Goal: Use online tool/utility: Utilize a website feature to perform a specific function

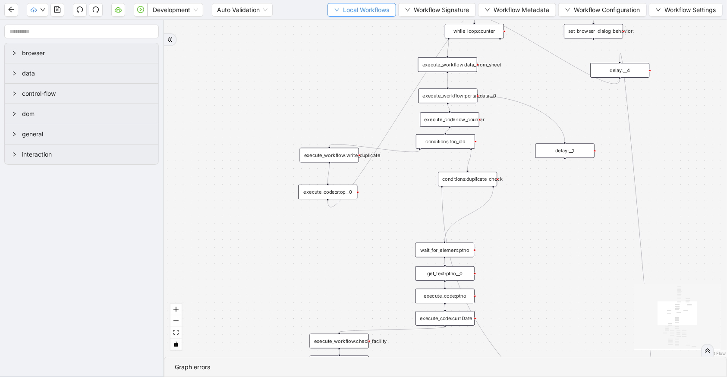
click at [343, 13] on span "Local Workflows" at bounding box center [366, 9] width 46 height 9
click at [343, 11] on span "Local Workflows" at bounding box center [366, 9] width 46 height 9
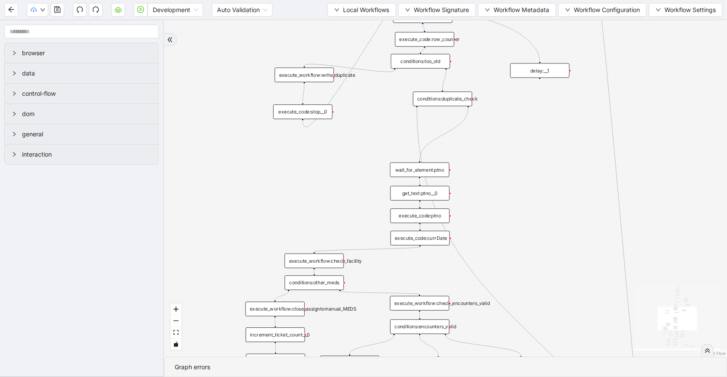
drag, startPoint x: 512, startPoint y: 224, endPoint x: 485, endPoint y: 140, distance: 88.8
click at [485, 140] on div "trigger execute_workflow:check_exceptions execute_workflow:add_notes__0 luminai…" at bounding box center [445, 188] width 563 height 337
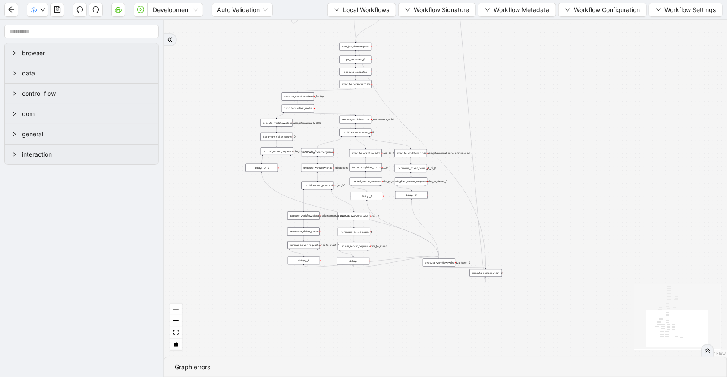
drag, startPoint x: 703, startPoint y: 160, endPoint x: 614, endPoint y: 60, distance: 134.8
click at [615, 57] on div "trigger execute_workflow:check_exceptions execute_workflow:add_notes__0 luminai…" at bounding box center [445, 188] width 563 height 337
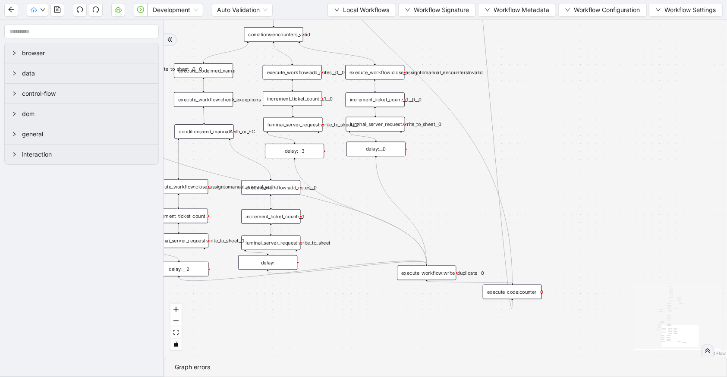
drag, startPoint x: 283, startPoint y: 268, endPoint x: 281, endPoint y: 261, distance: 7.5
click at [281, 261] on div "delay:" at bounding box center [267, 262] width 59 height 15
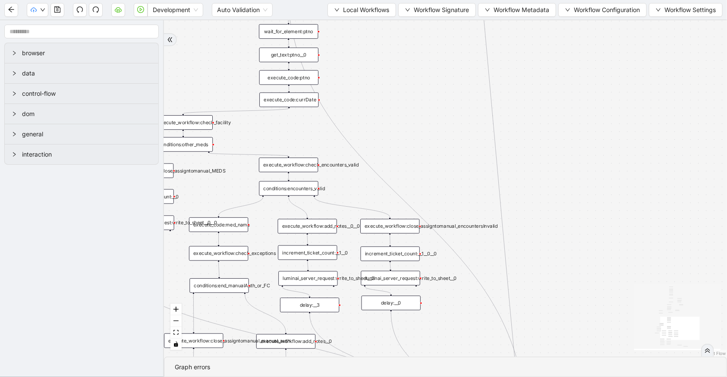
drag, startPoint x: 458, startPoint y: 222, endPoint x: 445, endPoint y: 191, distance: 33.5
click at [473, 376] on section "trigger execute_workflow:check_exceptions execute_workflow:add_notes__0 luminai…" at bounding box center [445, 198] width 563 height 357
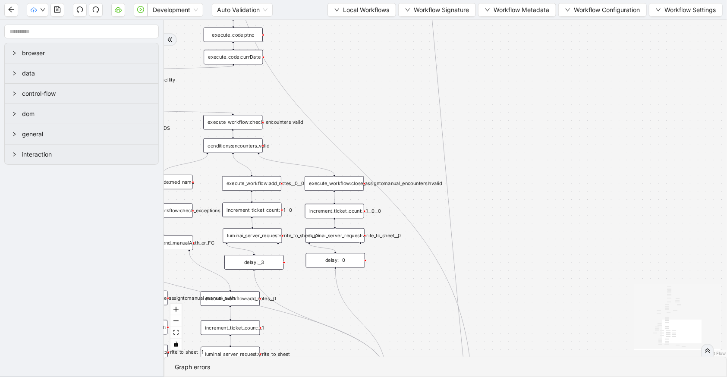
drag, startPoint x: 430, startPoint y: 90, endPoint x: 375, endPoint y: 46, distance: 70.7
click at [375, 46] on div "trigger execute_workflow:check_exceptions execute_workflow:add_notes__0 luminai…" at bounding box center [445, 188] width 563 height 337
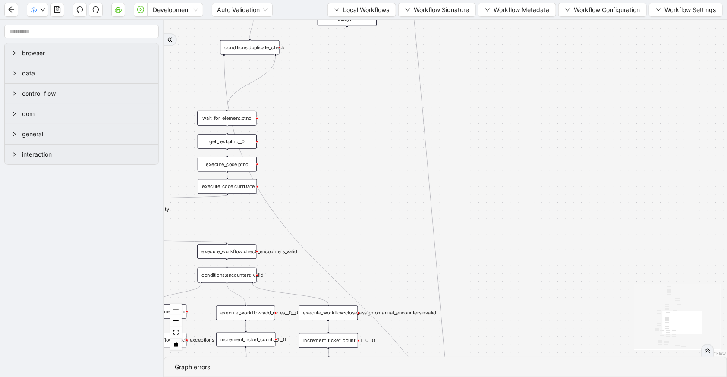
drag, startPoint x: 491, startPoint y: 246, endPoint x: 485, endPoint y: 376, distance: 130.5
click at [485, 376] on section "trigger execute_workflow:check_exceptions execute_workflow:add_notes__0 luminai…" at bounding box center [445, 198] width 563 height 357
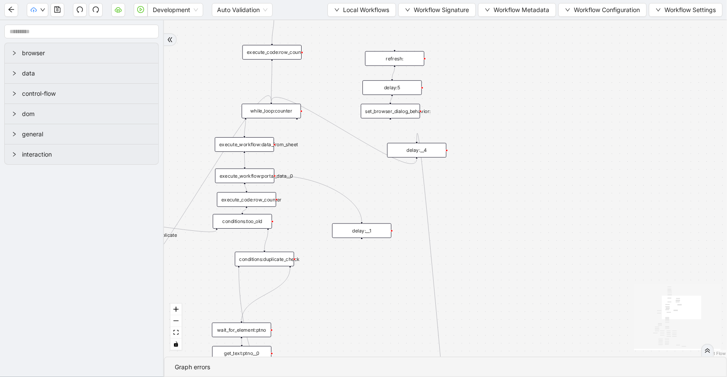
drag, startPoint x: 535, startPoint y: 189, endPoint x: 540, endPoint y: 354, distance: 165.3
click at [540, 354] on div "trigger execute_workflow:check_exceptions execute_workflow:add_notes__0 luminai…" at bounding box center [445, 188] width 563 height 337
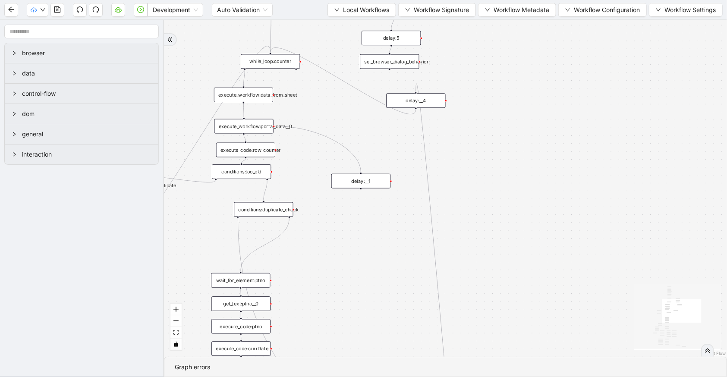
drag, startPoint x: 315, startPoint y: 281, endPoint x: 316, endPoint y: 223, distance: 58.3
click at [315, 224] on div "trigger execute_workflow:check_exceptions execute_workflow:add_notes__0 luminai…" at bounding box center [445, 188] width 563 height 337
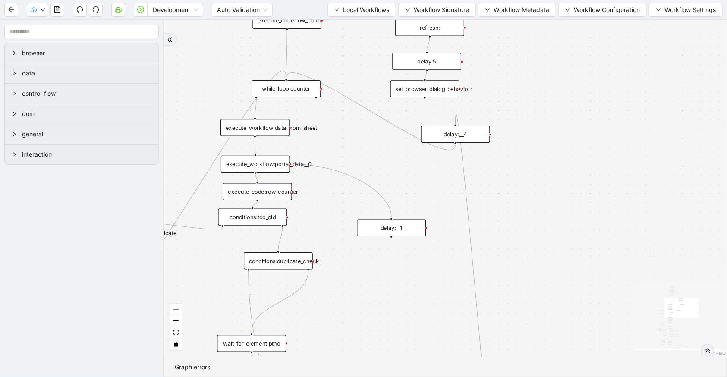
click at [281, 192] on div "execute_code:row_counter" at bounding box center [257, 191] width 69 height 17
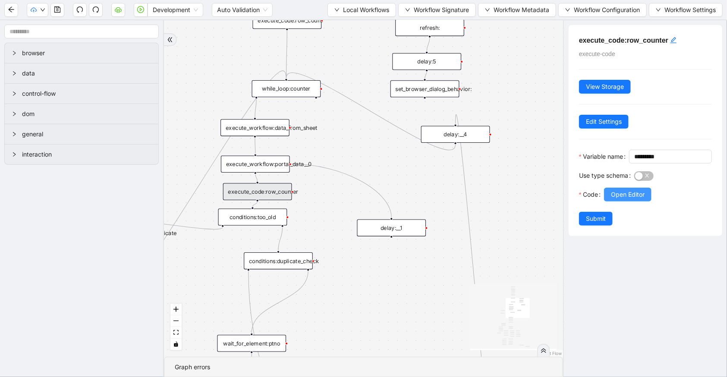
click at [615, 199] on span "Open Editor" at bounding box center [628, 194] width 34 height 9
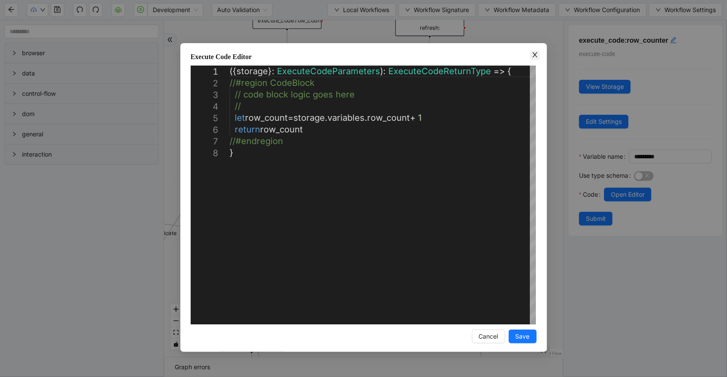
click at [537, 57] on icon "close" at bounding box center [535, 54] width 7 height 7
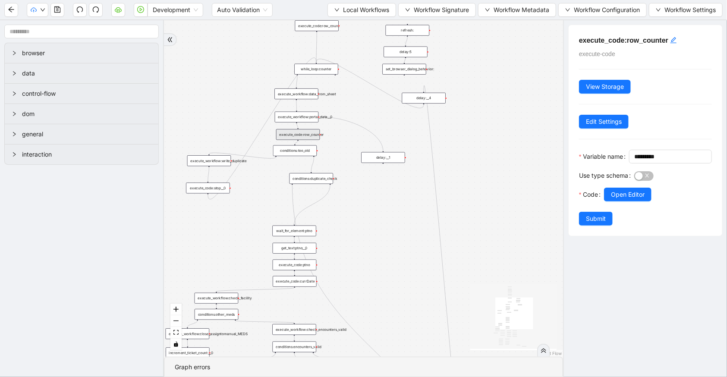
drag, startPoint x: 236, startPoint y: 155, endPoint x: 223, endPoint y: 87, distance: 69.8
click at [223, 87] on div "trigger execute_workflow:check_exceptions execute_workflow:add_notes__0 luminai…" at bounding box center [363, 188] width 399 height 337
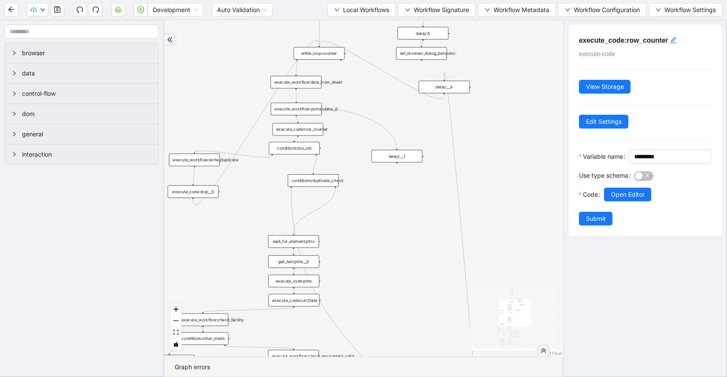
click at [306, 182] on div "conditions:duplicate_check" at bounding box center [313, 180] width 51 height 13
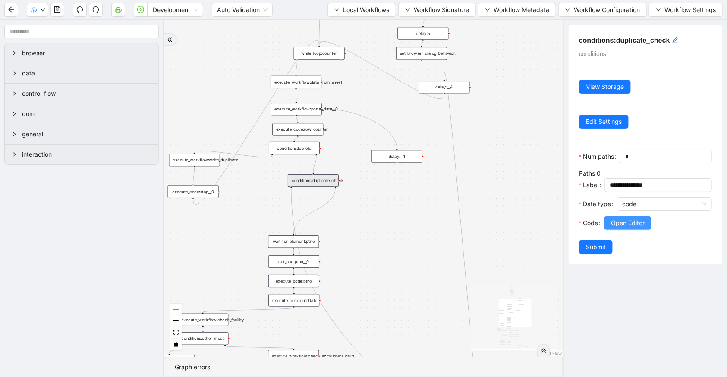
click at [619, 228] on span "Open Editor" at bounding box center [628, 222] width 34 height 9
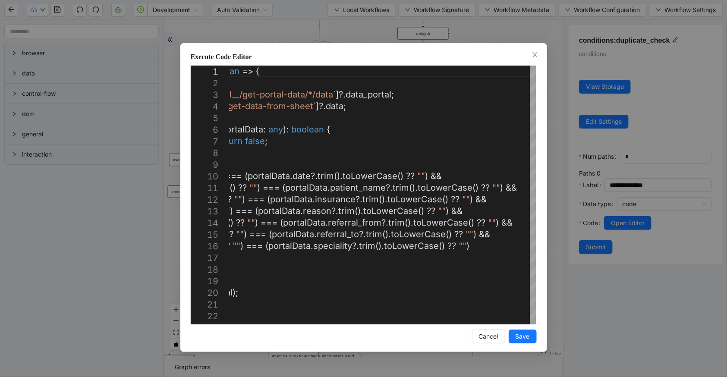
click at [427, 31] on div "Execute Code Editor 1 2 3 4 5 6 7 8 9 10 11 12 13 14 15 16 17 18 19 20 21 22 23…" at bounding box center [363, 188] width 727 height 377
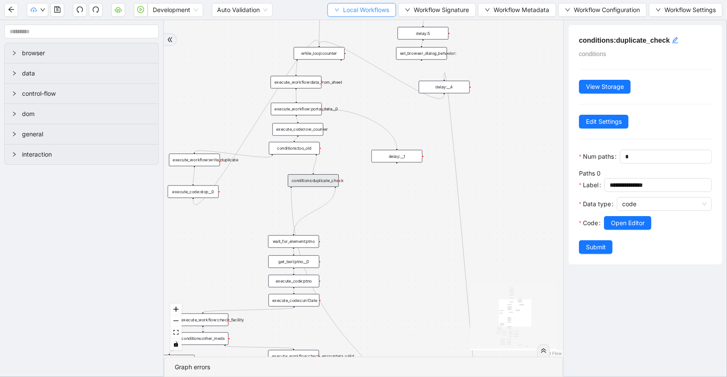
click at [369, 14] on button "Local Workflows" at bounding box center [362, 10] width 69 height 14
click at [371, 22] on span "Select" at bounding box center [360, 26] width 55 height 9
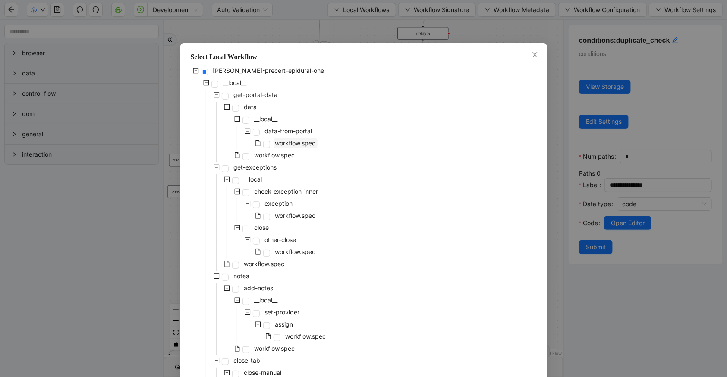
click at [283, 145] on span "workflow.spec" at bounding box center [295, 142] width 41 height 7
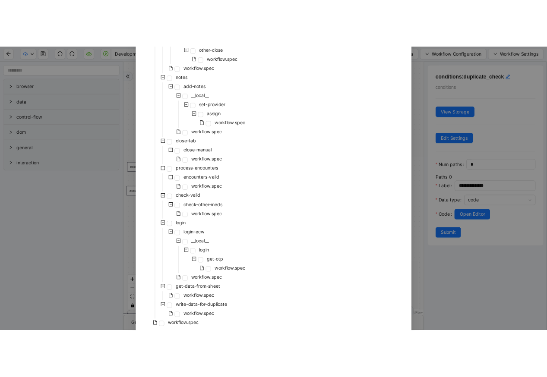
scroll to position [270, 0]
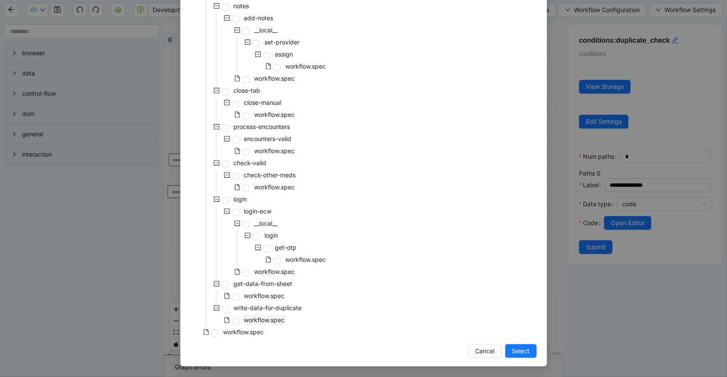
click at [265, 320] on span "workflow.spec" at bounding box center [264, 319] width 41 height 7
click at [268, 299] on span "workflow.spec" at bounding box center [265, 296] width 44 height 10
click at [505, 350] on button "Select" at bounding box center [520, 351] width 31 height 14
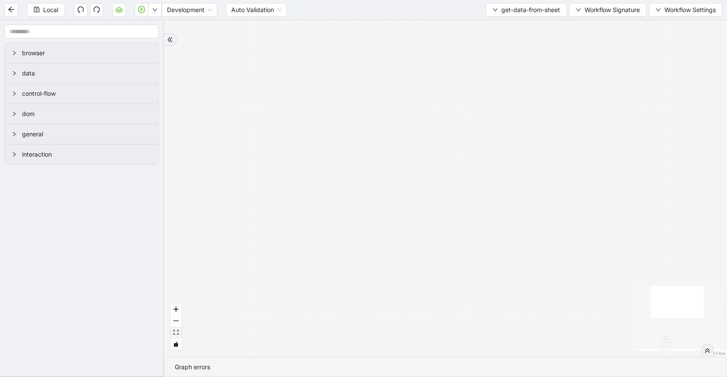
click at [178, 330] on icon "fit view" at bounding box center [175, 332] width 5 height 5
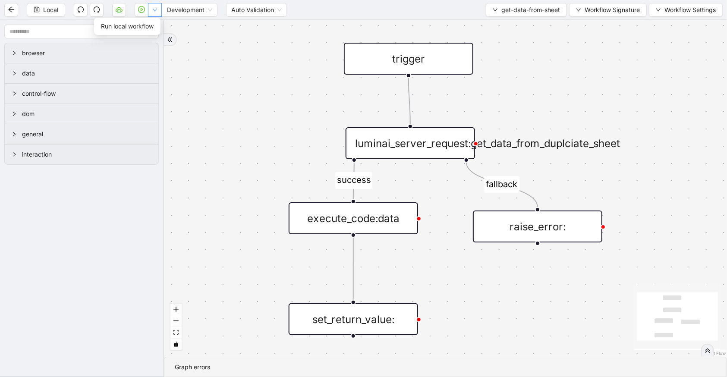
click at [154, 8] on icon "down" at bounding box center [154, 9] width 5 height 5
click at [139, 25] on span "Run local workflow" at bounding box center [127, 26] width 53 height 9
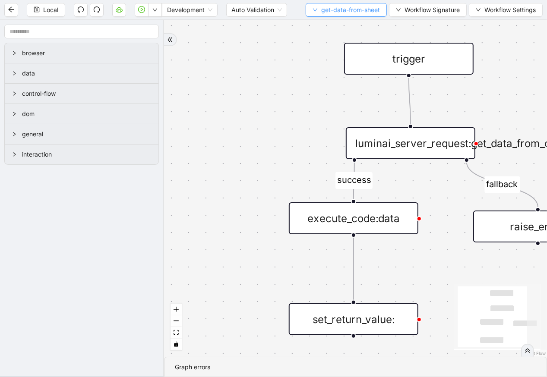
click at [360, 10] on span "get-data-from-sheet" at bounding box center [350, 9] width 59 height 9
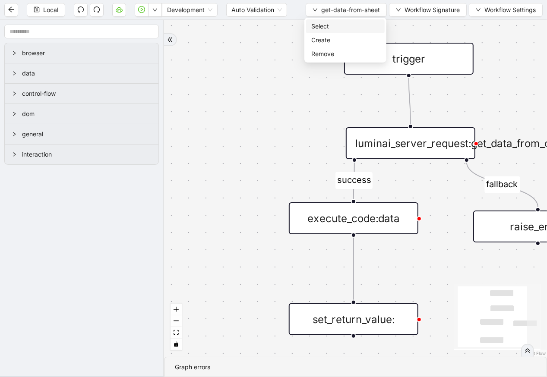
click at [359, 23] on span "Select" at bounding box center [345, 26] width 68 height 9
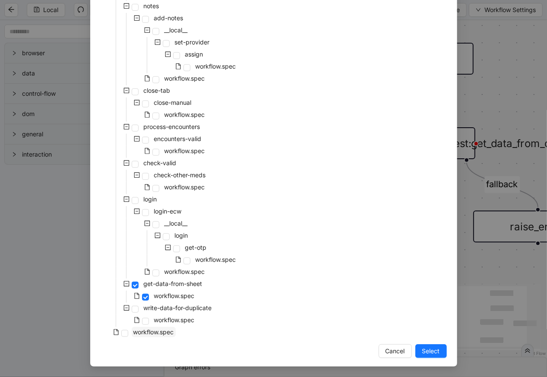
click at [166, 335] on span "workflow.spec" at bounding box center [153, 331] width 41 height 7
click at [437, 350] on button "Select" at bounding box center [430, 351] width 31 height 14
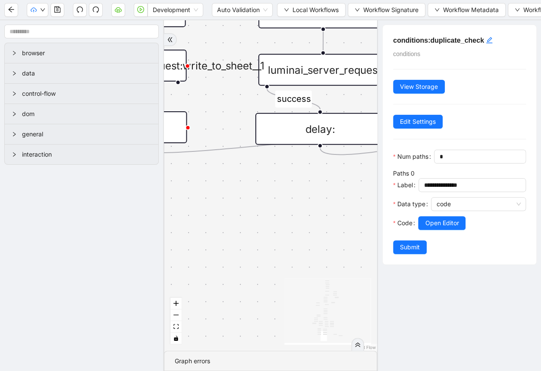
click at [302, 309] on icon "React Flow mini map" at bounding box center [327, 310] width 86 height 65
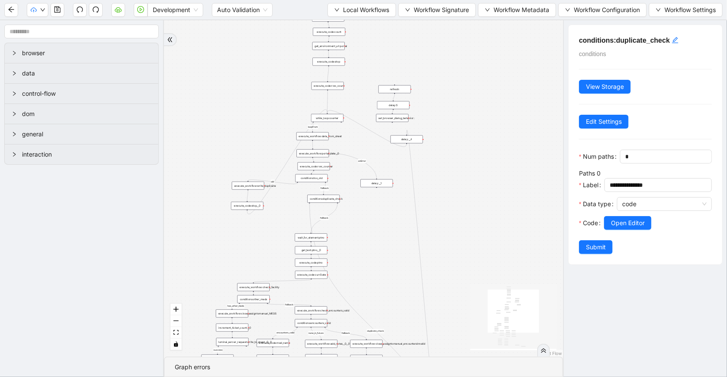
drag, startPoint x: 523, startPoint y: 69, endPoint x: 472, endPoint y: 324, distance: 259.8
click at [472, 324] on div "has_other_meds success success end success success success fallback fallback en…" at bounding box center [363, 188] width 399 height 337
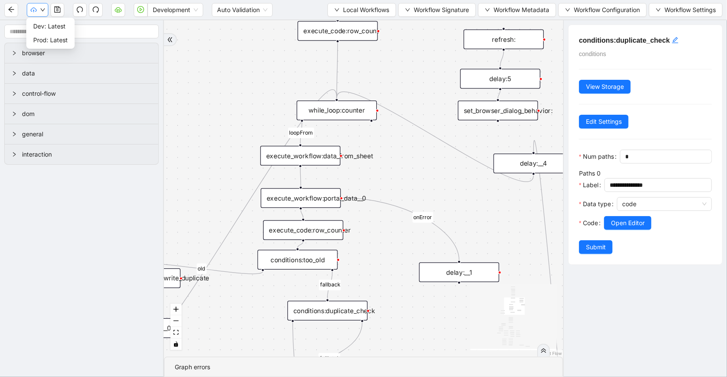
click at [38, 6] on button "button" at bounding box center [38, 10] width 22 height 14
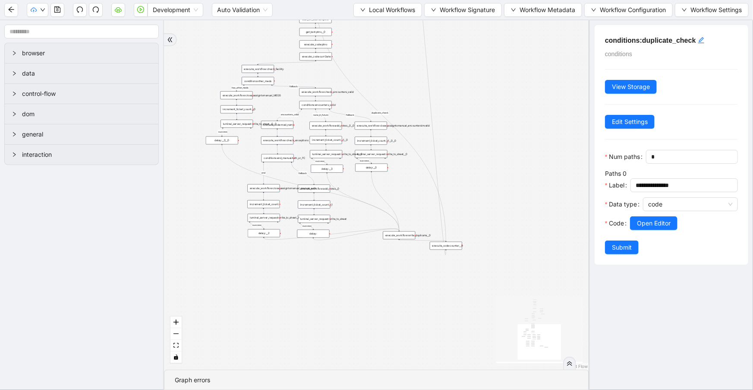
drag, startPoint x: 541, startPoint y: 243, endPoint x: 513, endPoint y: -31, distance: 274.9
click at [513, 0] on html "Development Auto Validation Local Workflows Workflow Signature Workflow Metadat…" at bounding box center [376, 195] width 753 height 390
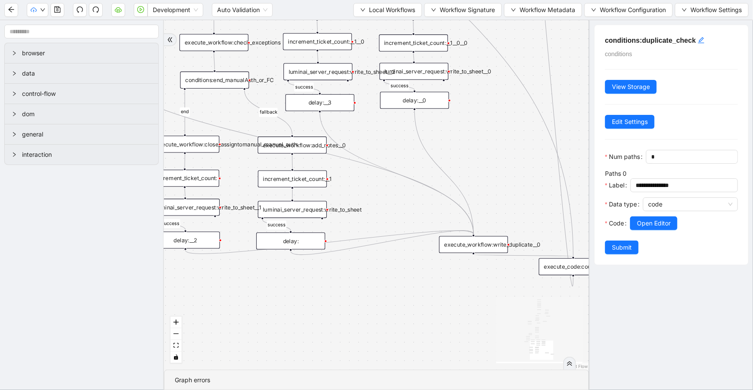
click at [321, 237] on div "delay:" at bounding box center [290, 240] width 69 height 17
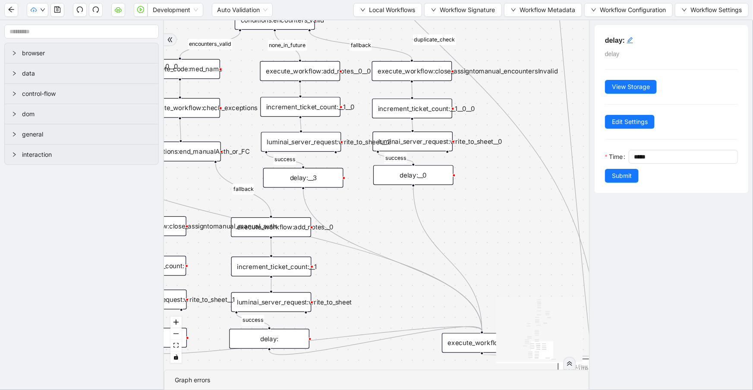
click at [319, 139] on div "luminai_server_request:write_to_sheet__2" at bounding box center [301, 142] width 80 height 20
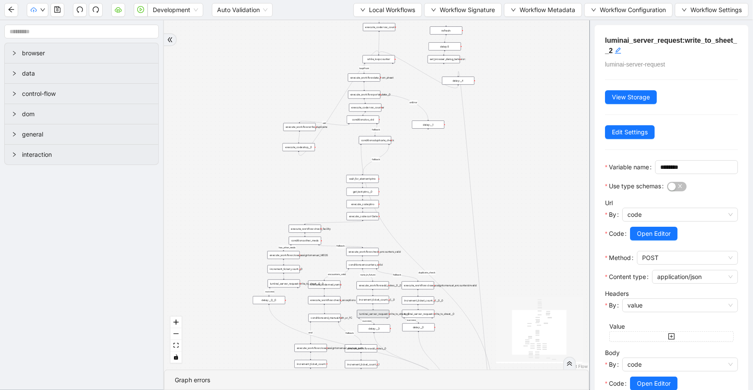
drag, startPoint x: 467, startPoint y: 52, endPoint x: 517, endPoint y: 201, distance: 156.8
click at [517, 201] on div "has_other_meds success success end success success success fallback fallback en…" at bounding box center [376, 194] width 425 height 349
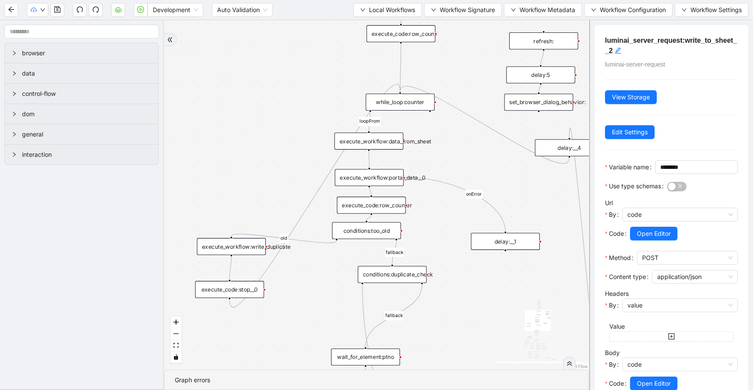
click at [403, 107] on div "while_loop:counter" at bounding box center [400, 102] width 69 height 17
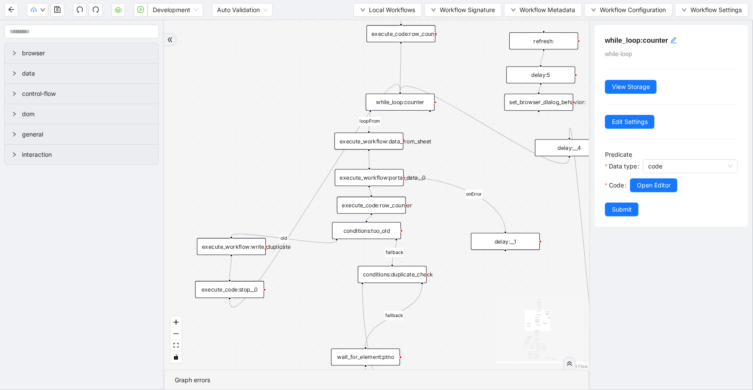
click at [381, 178] on div "execute_workflow:portal_data__0" at bounding box center [369, 177] width 69 height 17
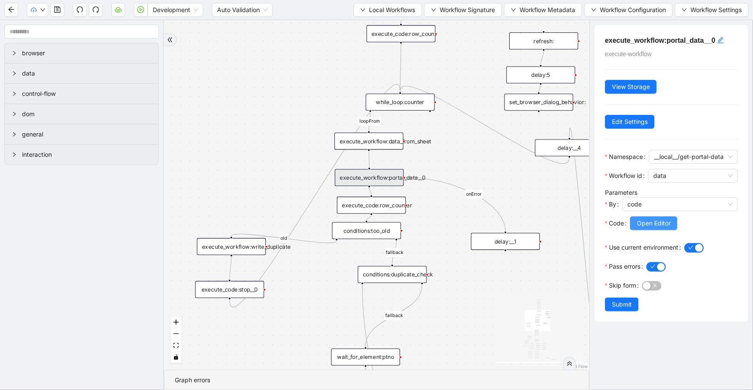
click at [665, 228] on span "Open Editor" at bounding box center [654, 222] width 34 height 9
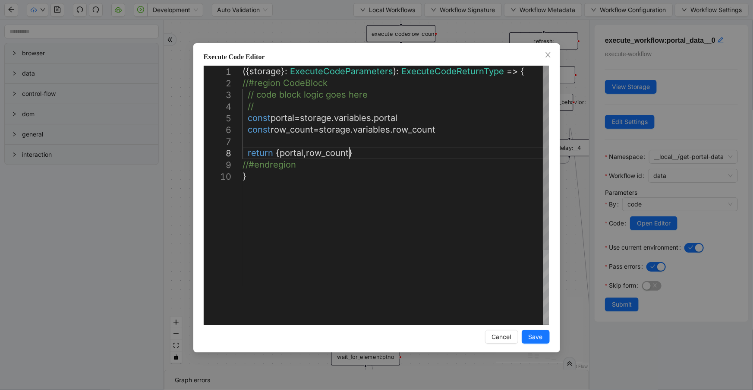
scroll to position [0, 4]
click at [363, 151] on div "({ storage }: ExecuteCodeParameters ): ExecuteCodeReturnType => { //#region Cod…" at bounding box center [396, 248] width 306 height 364
click at [550, 53] on icon "close" at bounding box center [548, 54] width 7 height 7
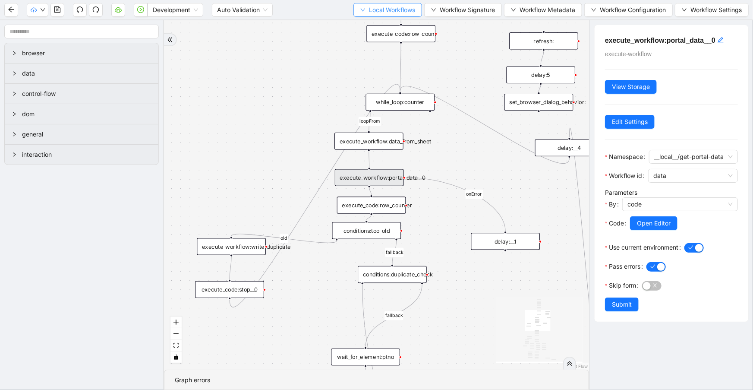
click at [415, 8] on button "Local Workflows" at bounding box center [387, 10] width 69 height 14
click at [409, 27] on span "Select" at bounding box center [386, 26] width 55 height 9
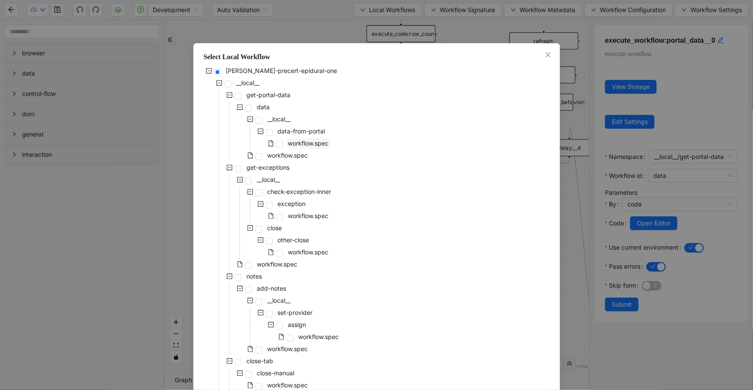
click at [299, 141] on span "workflow.spec" at bounding box center [308, 142] width 41 height 7
click at [545, 54] on icon "close" at bounding box center [548, 54] width 7 height 7
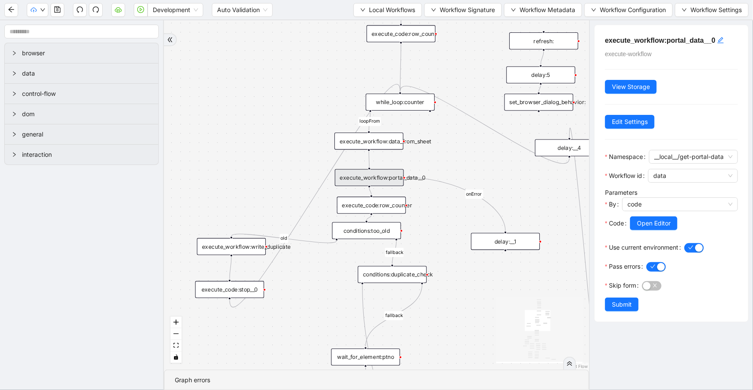
click at [386, 175] on div "execute_workflow:portal_data__0" at bounding box center [369, 177] width 69 height 17
click at [387, 205] on div "execute_code:row_counter" at bounding box center [371, 204] width 69 height 17
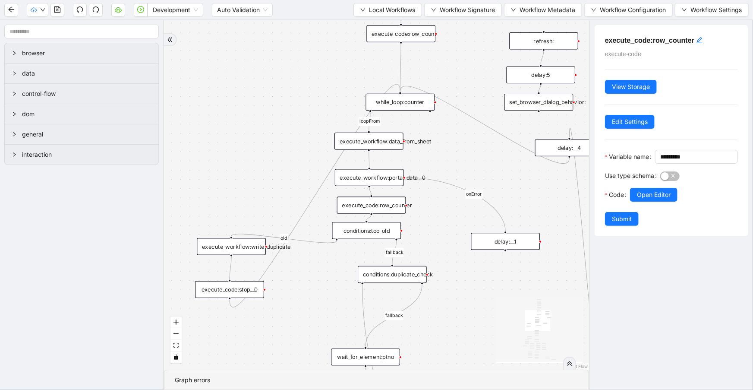
click at [243, 245] on div "execute_workflow:write_duplicate" at bounding box center [231, 246] width 69 height 17
click at [243, 245] on div "execute_workflow:write_duplicate" at bounding box center [230, 246] width 69 height 17
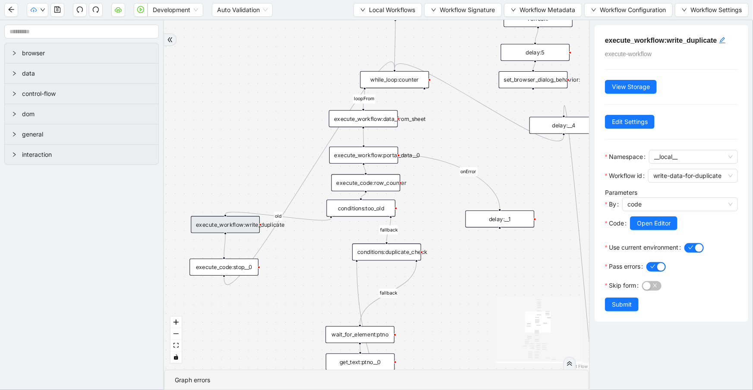
drag, startPoint x: 435, startPoint y: 230, endPoint x: 424, endPoint y: 151, distance: 78.9
click at [424, 151] on div "has_other_meds success success end success success success fallback fallback en…" at bounding box center [376, 194] width 425 height 349
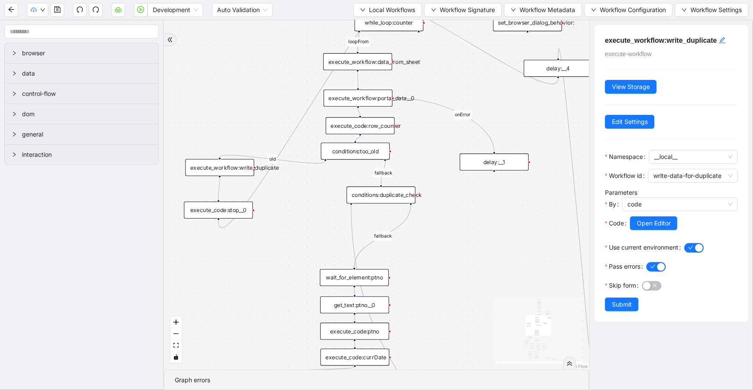
click at [397, 194] on div "conditions:duplicate_check" at bounding box center [380, 194] width 69 height 17
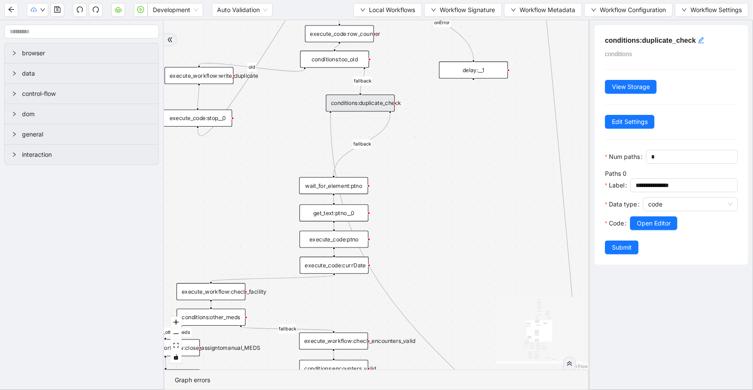
drag, startPoint x: 469, startPoint y: 237, endPoint x: 450, endPoint y: 35, distance: 202.8
click at [450, 37] on div "has_other_meds success success end success success success fallback fallback en…" at bounding box center [376, 194] width 425 height 349
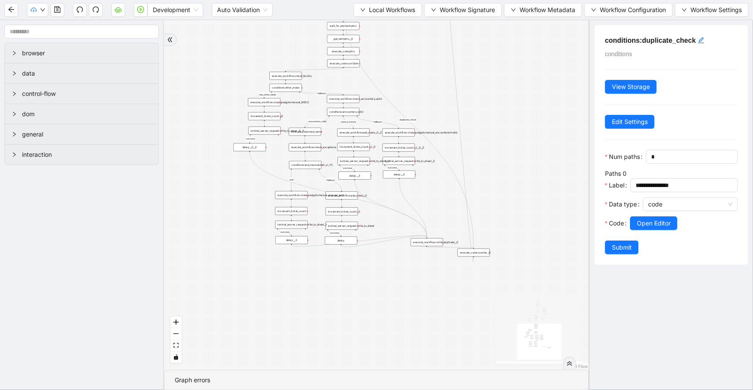
drag, startPoint x: 409, startPoint y: 312, endPoint x: 369, endPoint y: 249, distance: 75.2
click at [362, 252] on div "has_other_meds success success end success success success fallback fallback en…" at bounding box center [376, 194] width 425 height 349
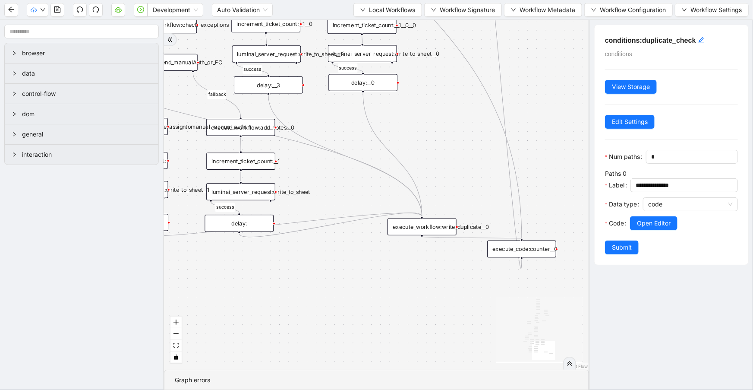
click at [419, 228] on div "execute_workflow:write_duplicate__0" at bounding box center [421, 226] width 69 height 17
